Goal: Navigation & Orientation: Find specific page/section

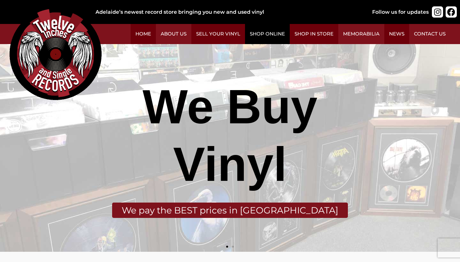
click at [263, 34] on link "Shop Online" at bounding box center [267, 34] width 45 height 20
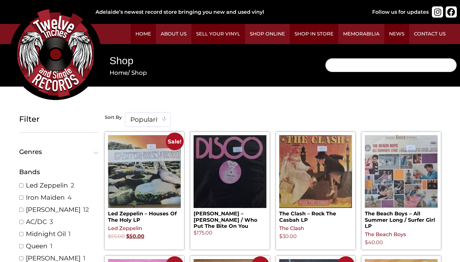
click at [365, 67] on input "Search" at bounding box center [391, 65] width 132 height 14
type input "silverchair"
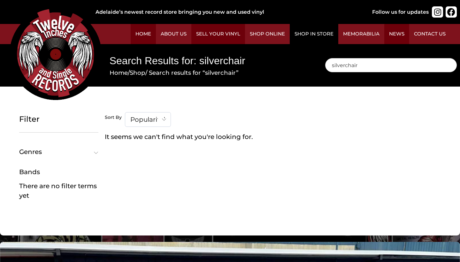
click at [312, 35] on link "Shop in Store" at bounding box center [314, 34] width 49 height 20
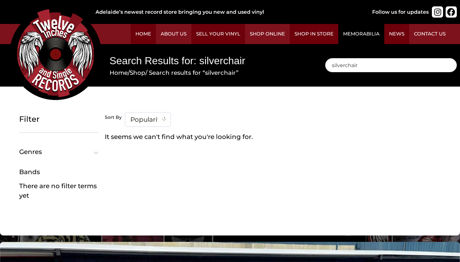
click at [370, 38] on link "Memorabilia" at bounding box center [361, 34] width 46 height 20
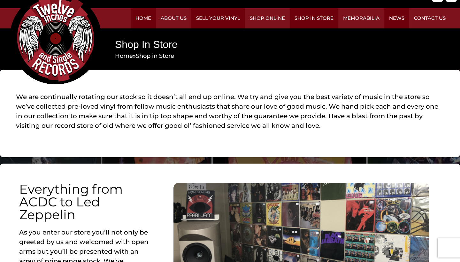
scroll to position [-12, 0]
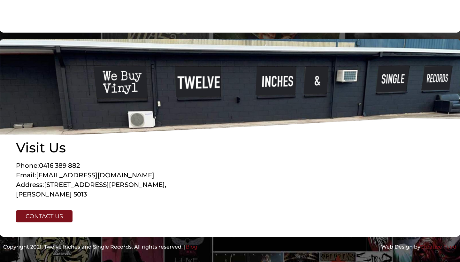
scroll to position [508, 0]
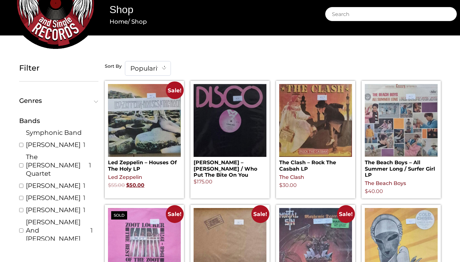
scroll to position [1422, 0]
